Goal: Information Seeking & Learning: Find contact information

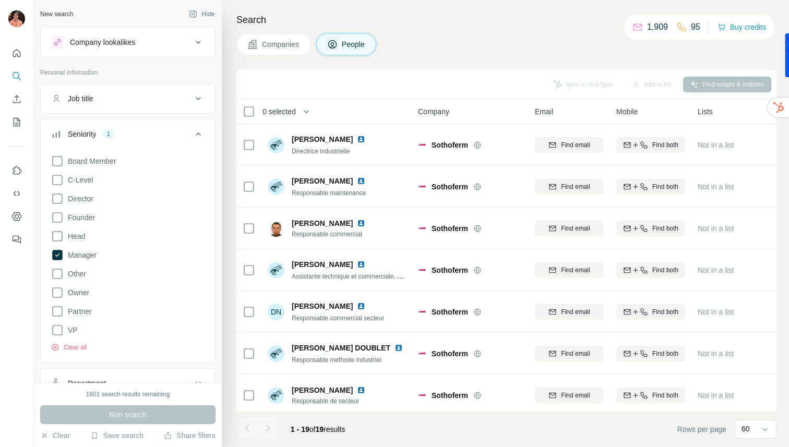
scroll to position [3, 0]
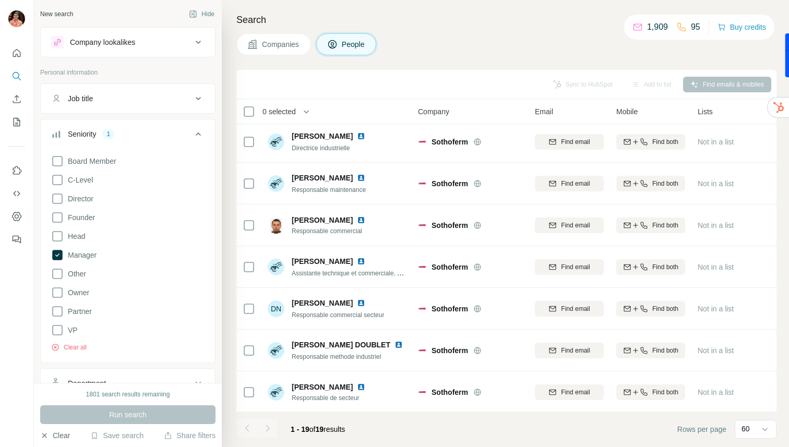
click at [60, 436] on button "Clear" at bounding box center [55, 436] width 30 height 10
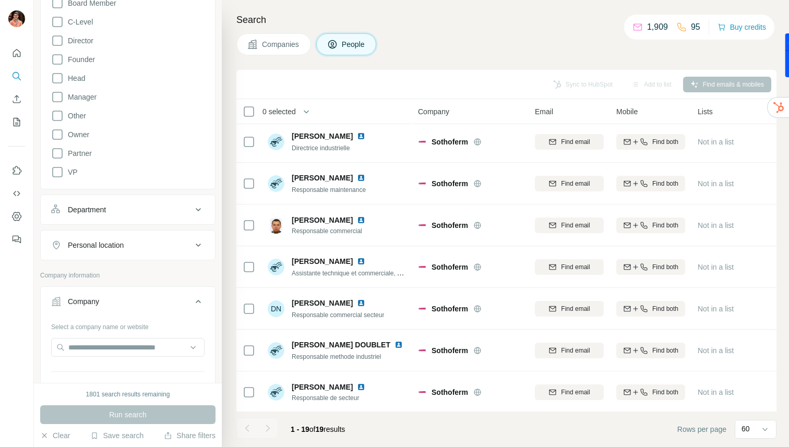
scroll to position [162, 0]
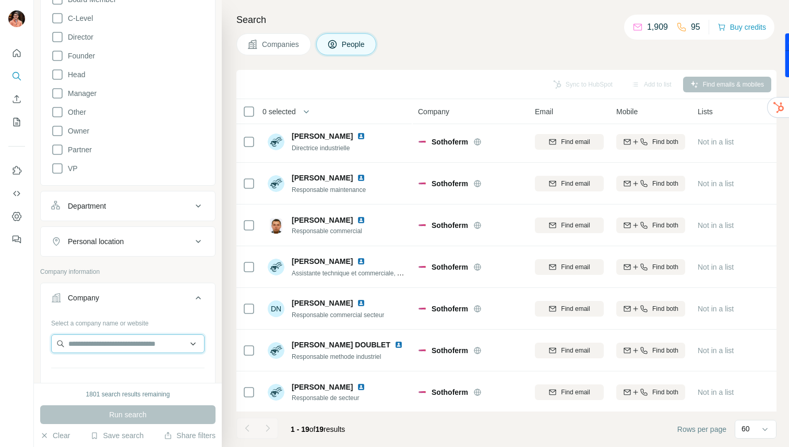
click at [83, 347] on input "text" at bounding box center [127, 344] width 153 height 19
click at [105, 342] on input "**********" at bounding box center [127, 344] width 153 height 19
click at [103, 344] on input "**********" at bounding box center [127, 344] width 153 height 19
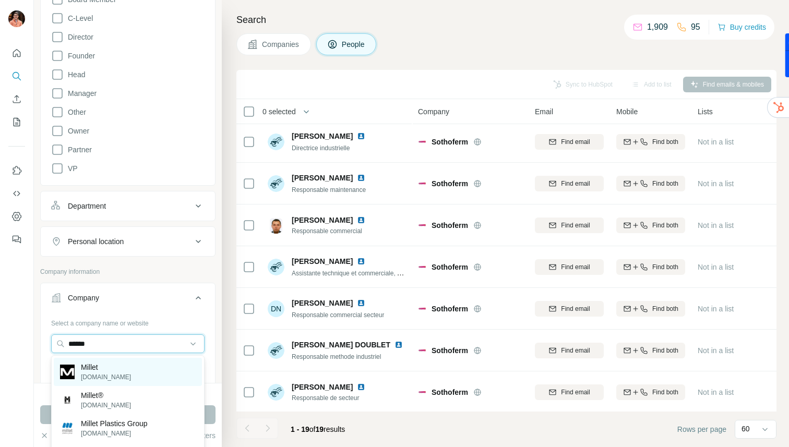
type input "******"
click at [107, 372] on p "Millet" at bounding box center [106, 367] width 50 height 10
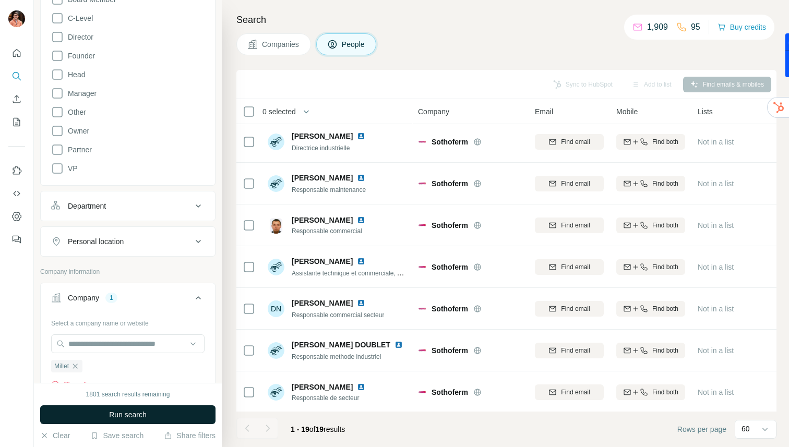
click at [113, 412] on span "Run search" at bounding box center [128, 415] width 38 height 10
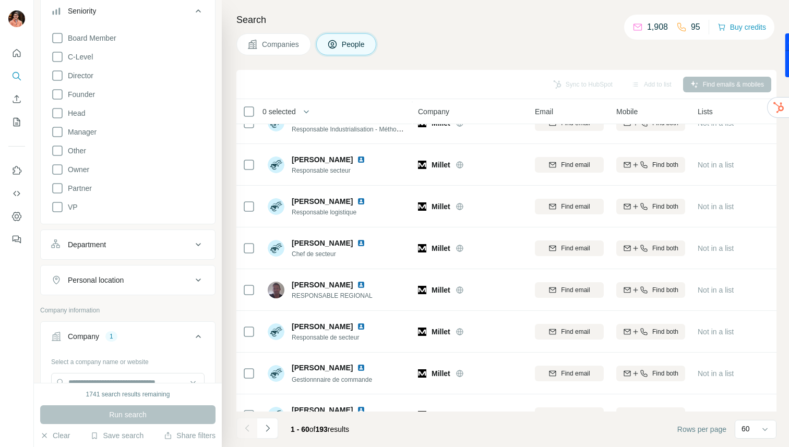
scroll to position [55, 0]
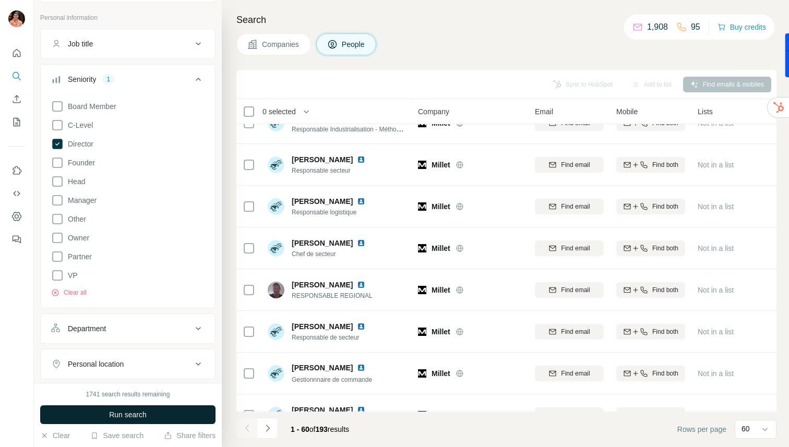
click at [124, 413] on span "Run search" at bounding box center [128, 415] width 38 height 10
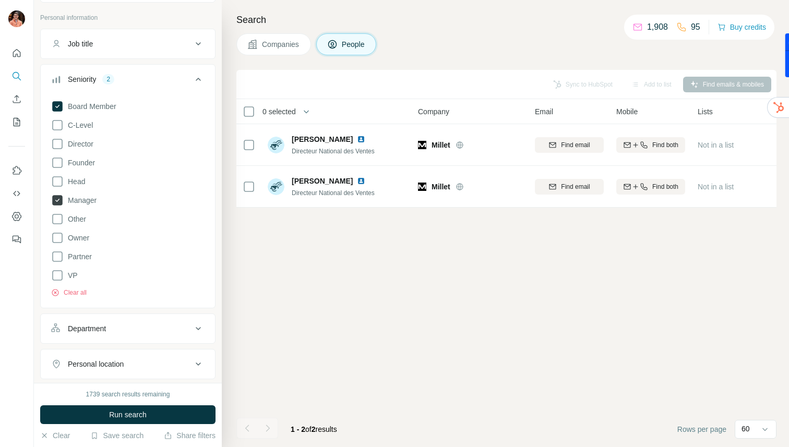
click at [84, 199] on span "Manager" at bounding box center [80, 200] width 33 height 10
click at [84, 123] on span "C-Level" at bounding box center [78, 125] width 29 height 10
click at [135, 418] on span "Run search" at bounding box center [128, 415] width 38 height 10
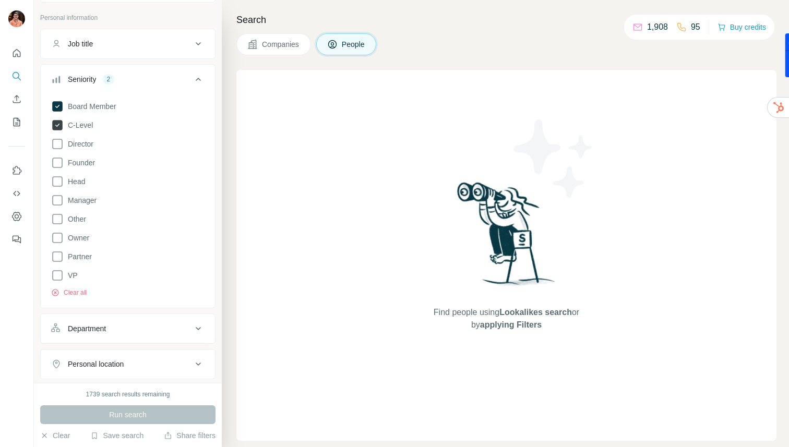
click at [89, 129] on span "C-Level" at bounding box center [78, 125] width 29 height 10
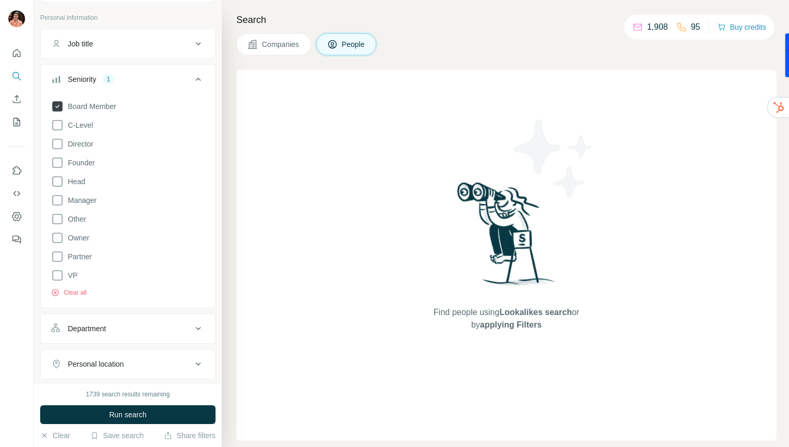
click at [92, 107] on span "Board Member" at bounding box center [90, 106] width 53 height 10
click at [88, 198] on span "Manager" at bounding box center [80, 200] width 33 height 10
click at [129, 412] on span "Run search" at bounding box center [128, 415] width 38 height 10
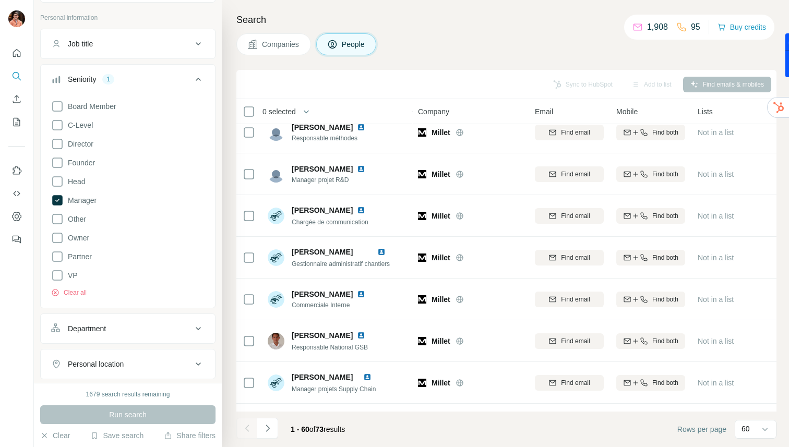
scroll to position [598, 0]
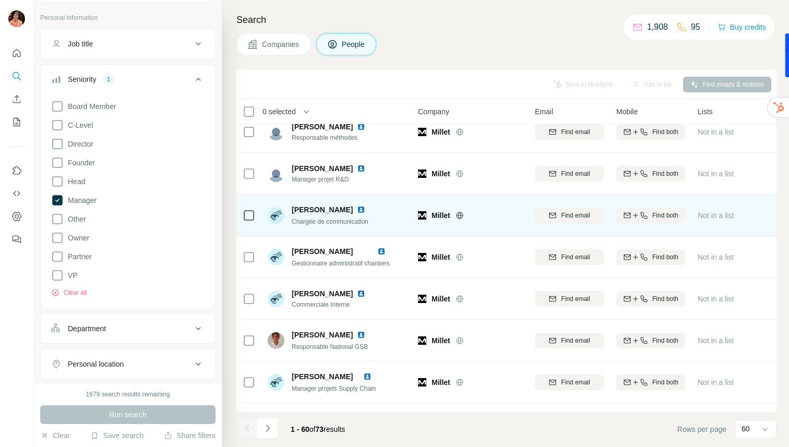
click at [365, 209] on img at bounding box center [361, 210] width 8 height 8
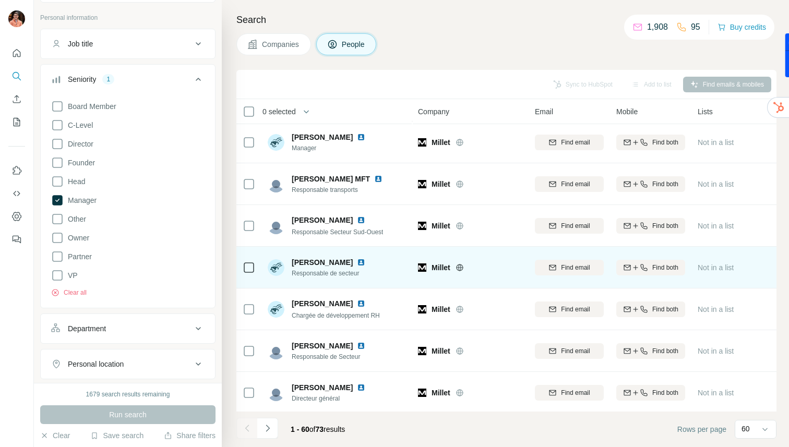
scroll to position [2218, 0]
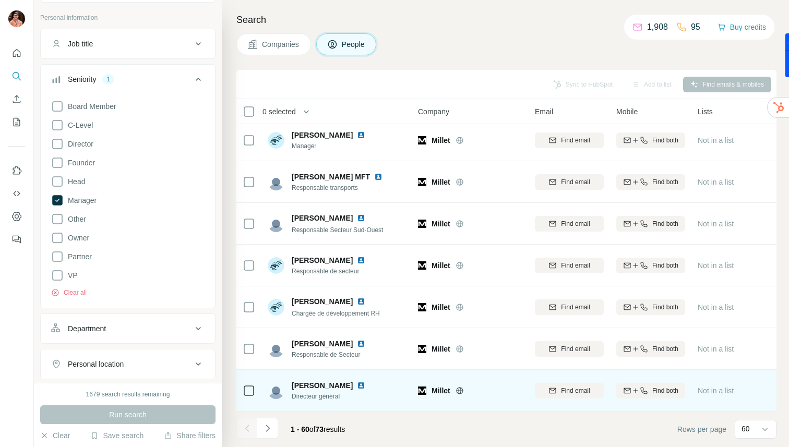
click at [365, 386] on img at bounding box center [361, 386] width 8 height 8
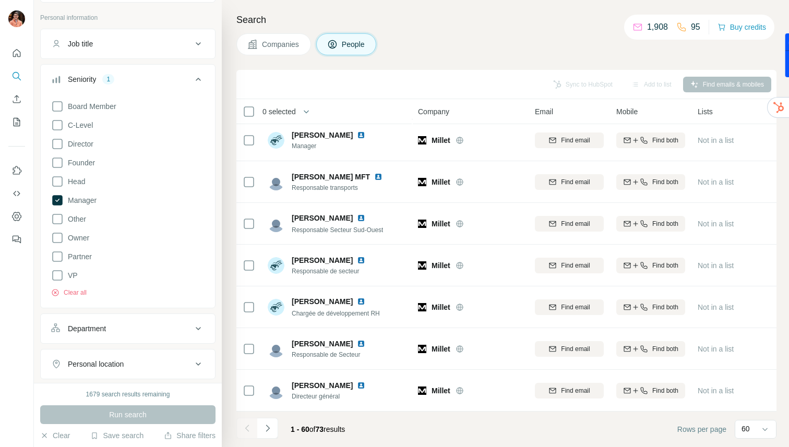
click at [274, 433] on button "Navigate to next page" at bounding box center [267, 428] width 21 height 21
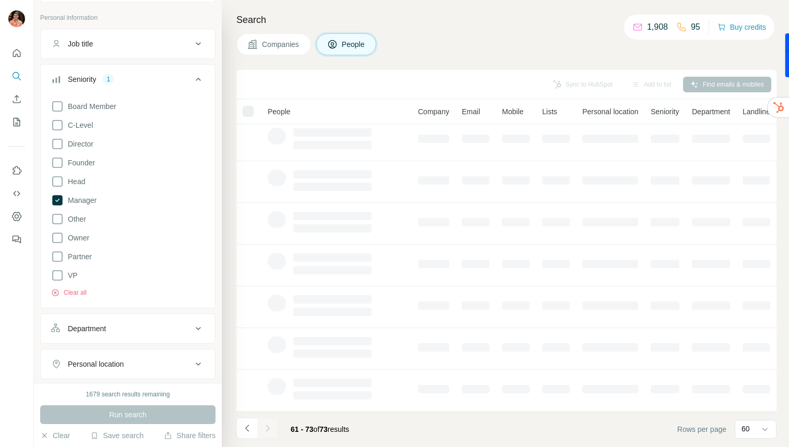
scroll to position [255, 0]
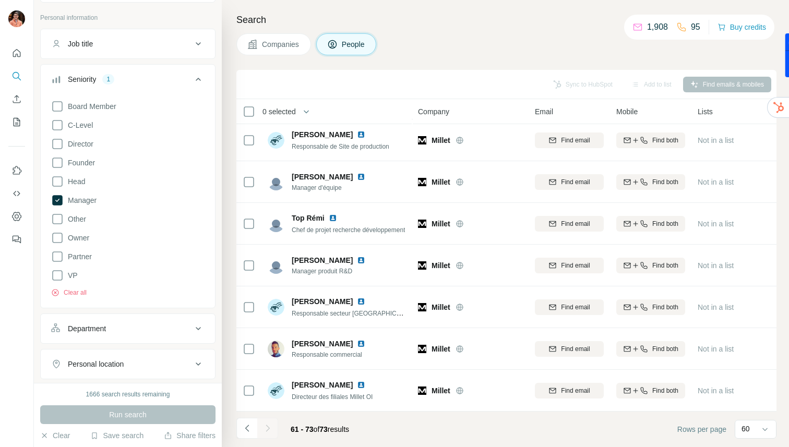
click at [150, 51] on button "Job title" at bounding box center [128, 43] width 174 height 25
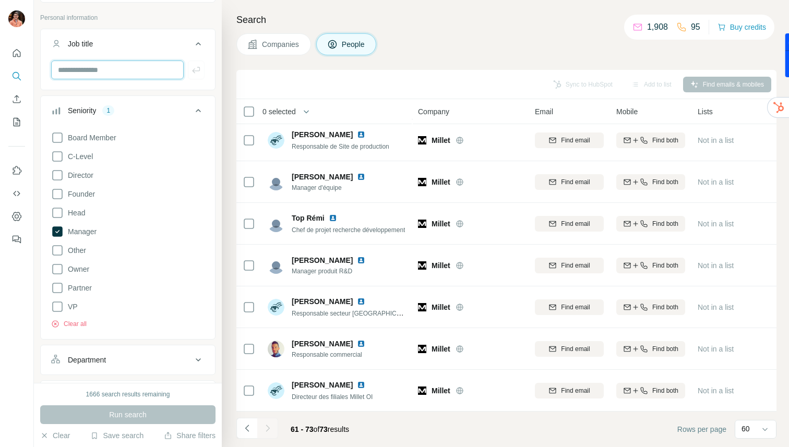
click at [123, 73] on input "text" at bounding box center [117, 70] width 133 height 19
type input "***"
click at [63, 237] on icon at bounding box center [57, 231] width 13 height 13
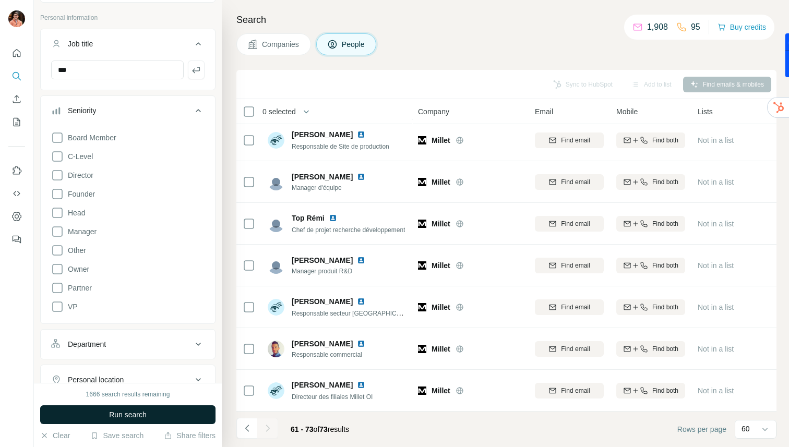
click at [139, 418] on span "Run search" at bounding box center [128, 415] width 38 height 10
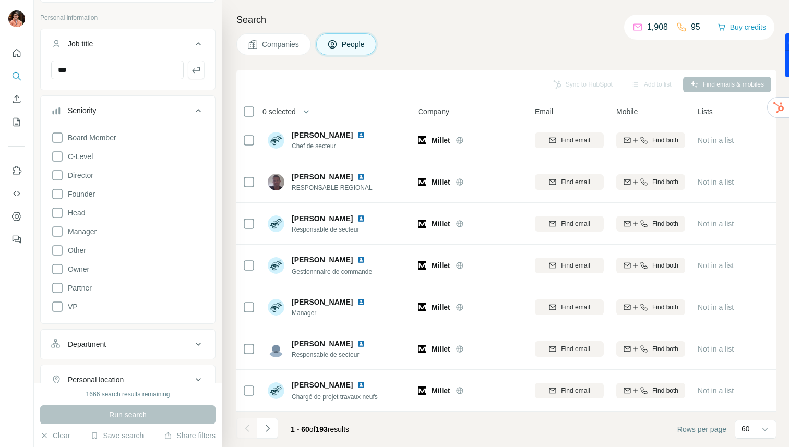
scroll to position [2218, 0]
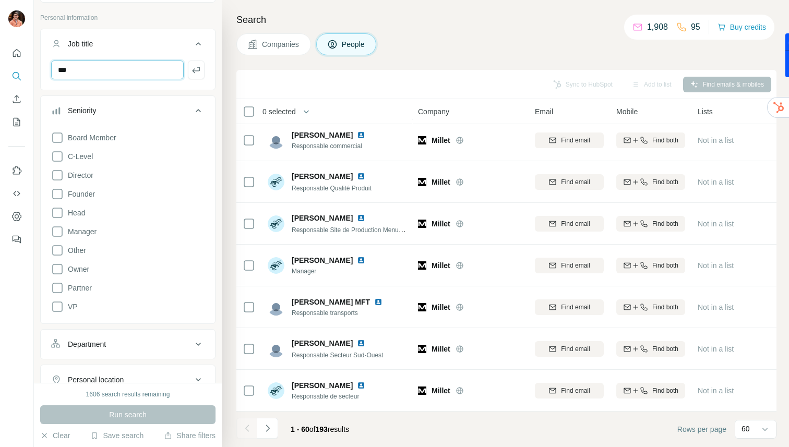
click at [125, 74] on input "***" at bounding box center [117, 70] width 133 height 19
click at [196, 70] on icon "button" at bounding box center [196, 70] width 10 height 10
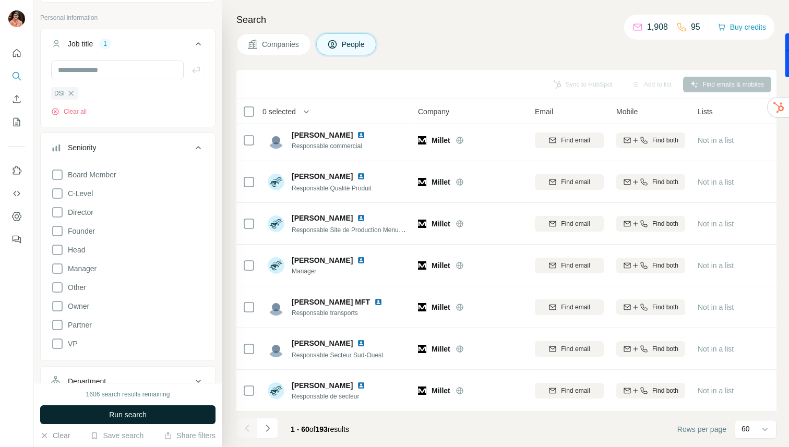
click at [154, 420] on button "Run search" at bounding box center [127, 415] width 175 height 19
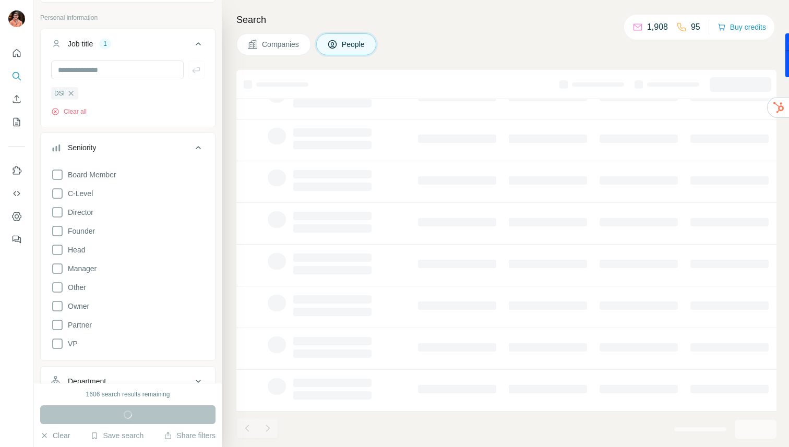
scroll to position [130, 0]
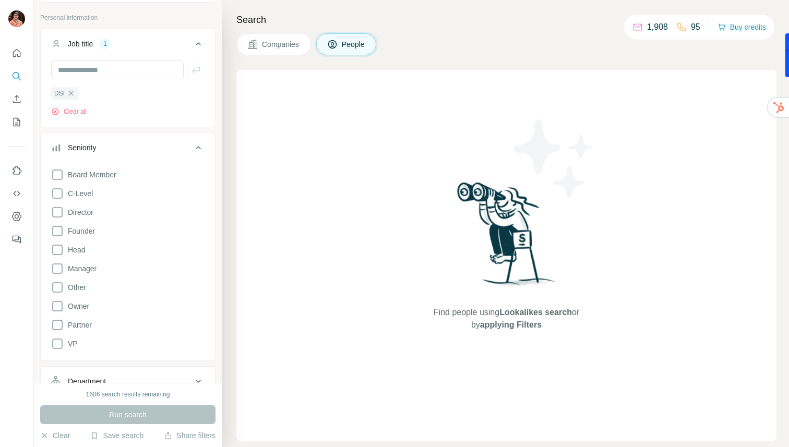
drag, startPoint x: 71, startPoint y: 91, endPoint x: 73, endPoint y: 79, distance: 11.7
click at [71, 90] on icon "button" at bounding box center [71, 93] width 8 height 8
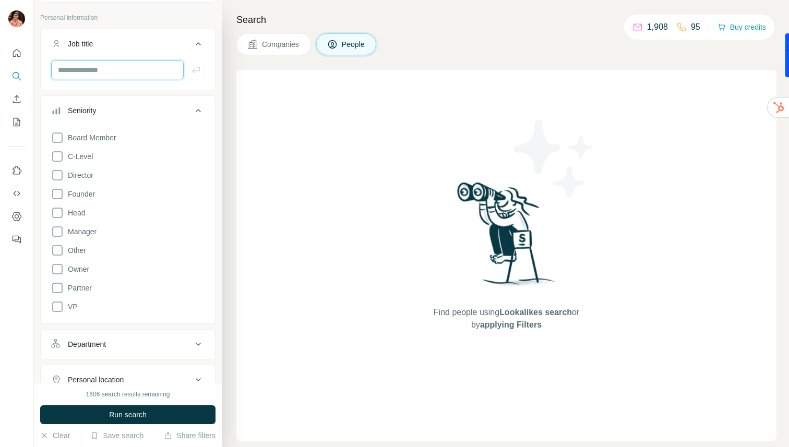
click at [75, 72] on input "text" at bounding box center [117, 70] width 133 height 19
type input "****"
click at [194, 82] on div "****" at bounding box center [128, 74] width 174 height 27
click at [194, 72] on icon "button" at bounding box center [196, 70] width 8 height 6
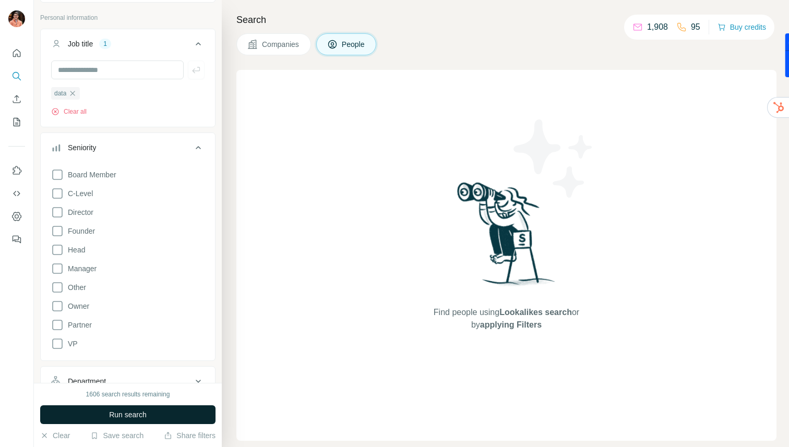
click at [151, 418] on button "Run search" at bounding box center [127, 415] width 175 height 19
